Goal: Task Accomplishment & Management: Manage account settings

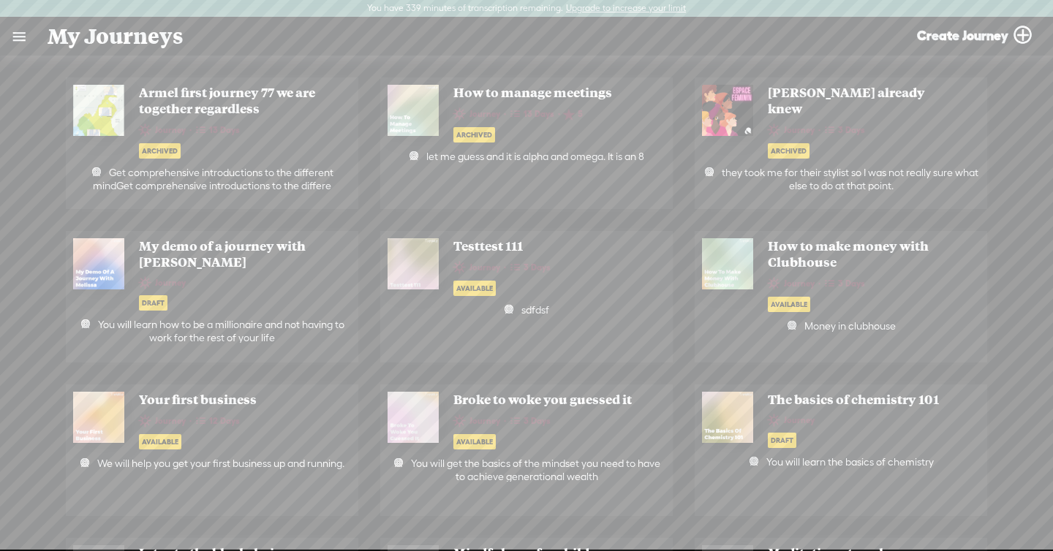
click at [26, 45] on link at bounding box center [19, 37] width 38 height 38
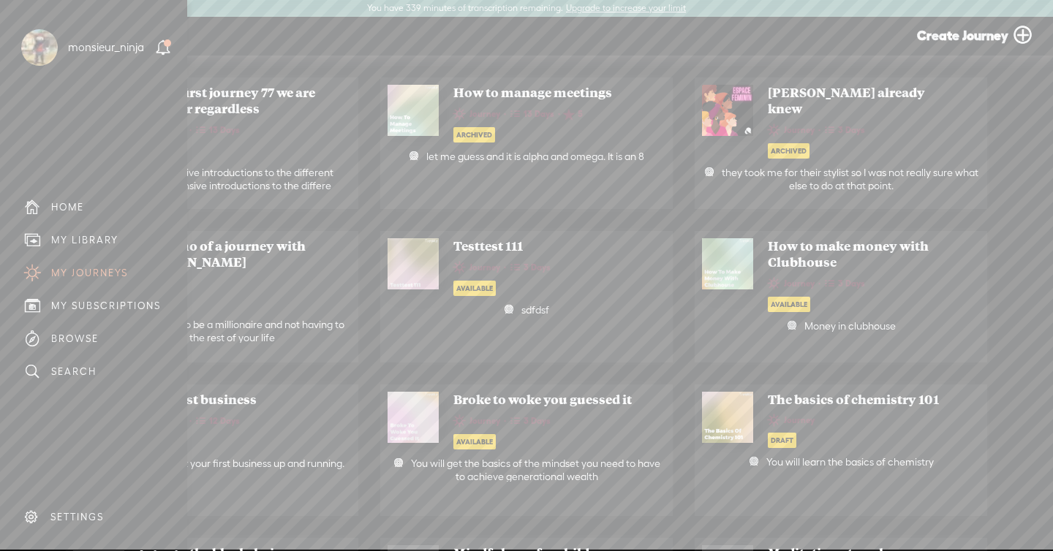
click at [96, 515] on div "SETTINGS" at bounding box center [76, 517] width 53 height 12
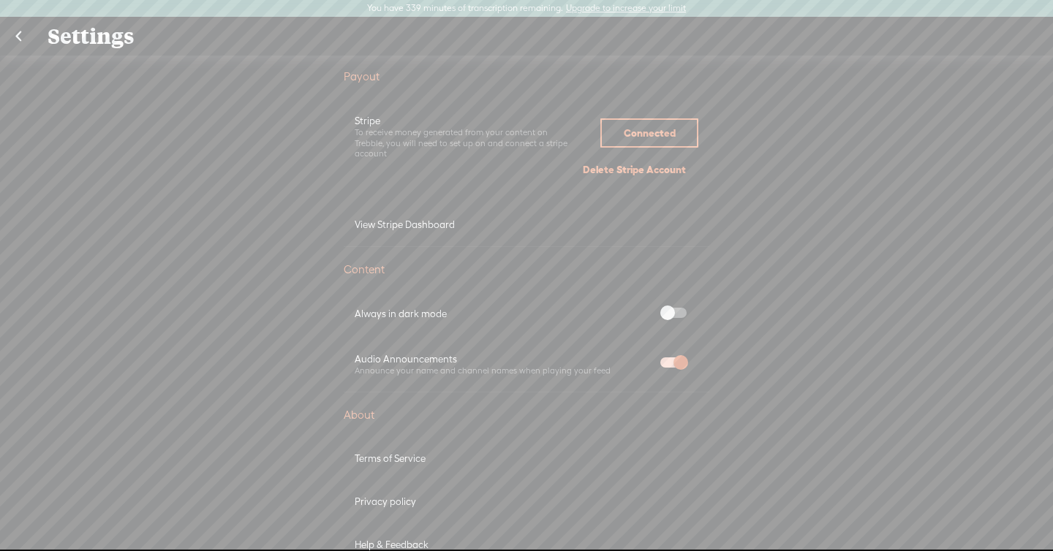
scroll to position [881, 0]
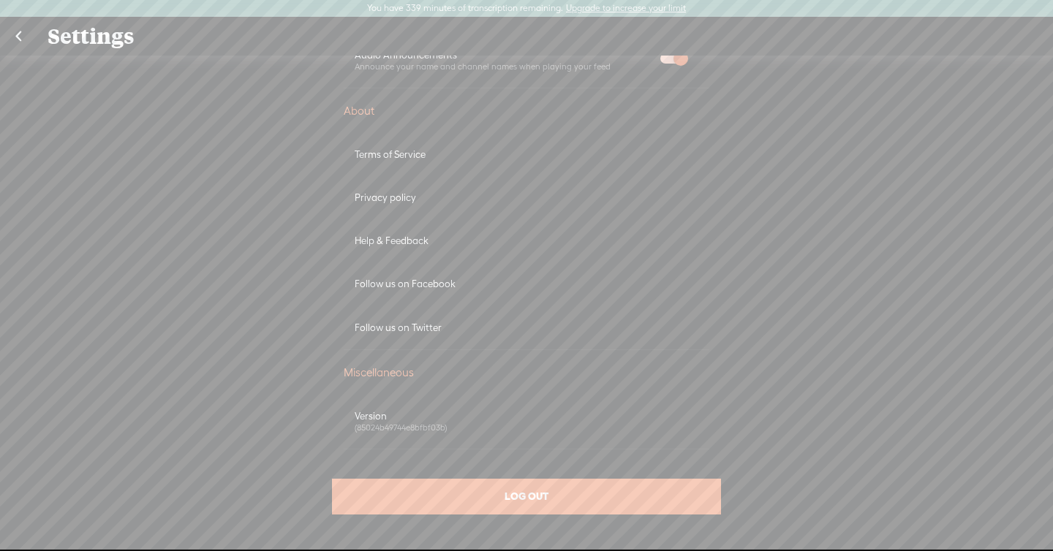
click at [619, 499] on div "LOG OUT" at bounding box center [526, 497] width 389 height 36
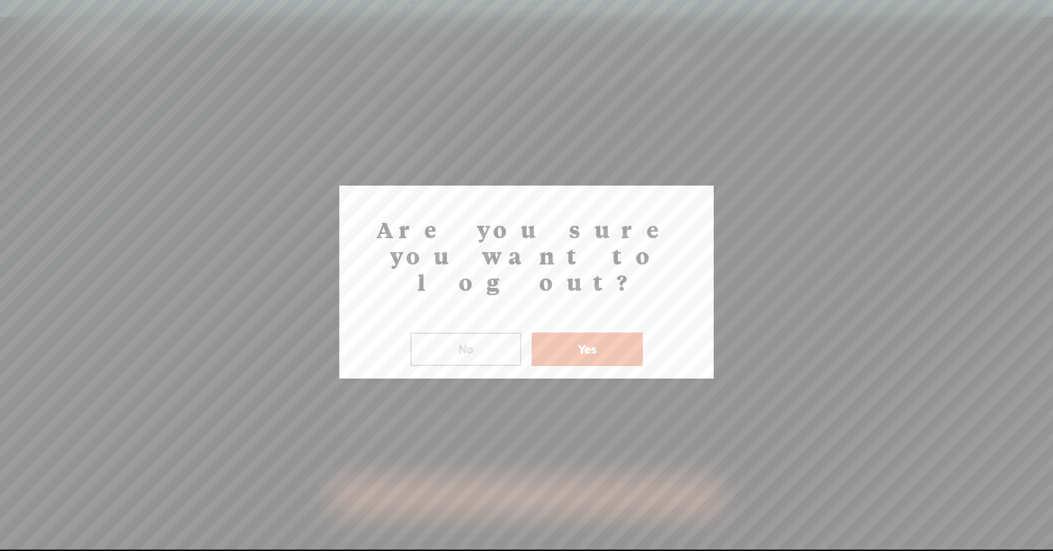
click at [597, 363] on div at bounding box center [526, 275] width 1053 height 550
click at [592, 333] on button "Yes" at bounding box center [587, 350] width 111 height 34
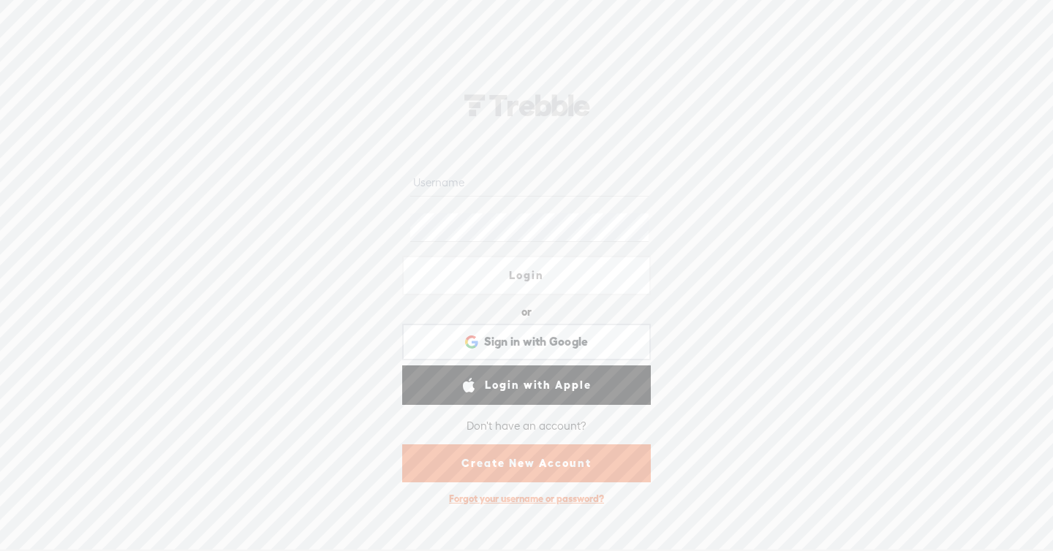
click at [535, 182] on input "text" at bounding box center [529, 182] width 238 height 29
type input "armelsep3"
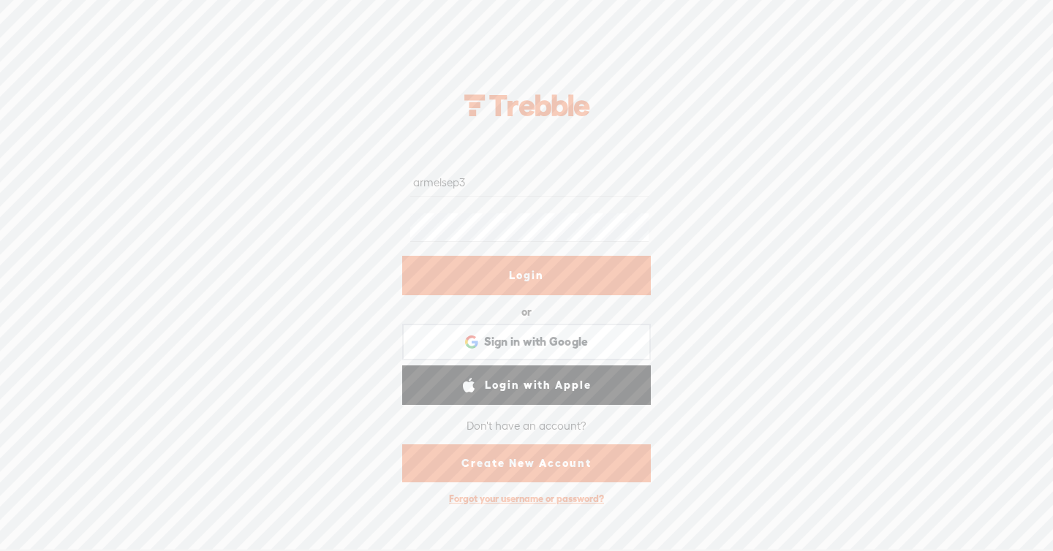
click at [557, 293] on link "Login" at bounding box center [526, 275] width 249 height 39
